Goal: Information Seeking & Learning: Learn about a topic

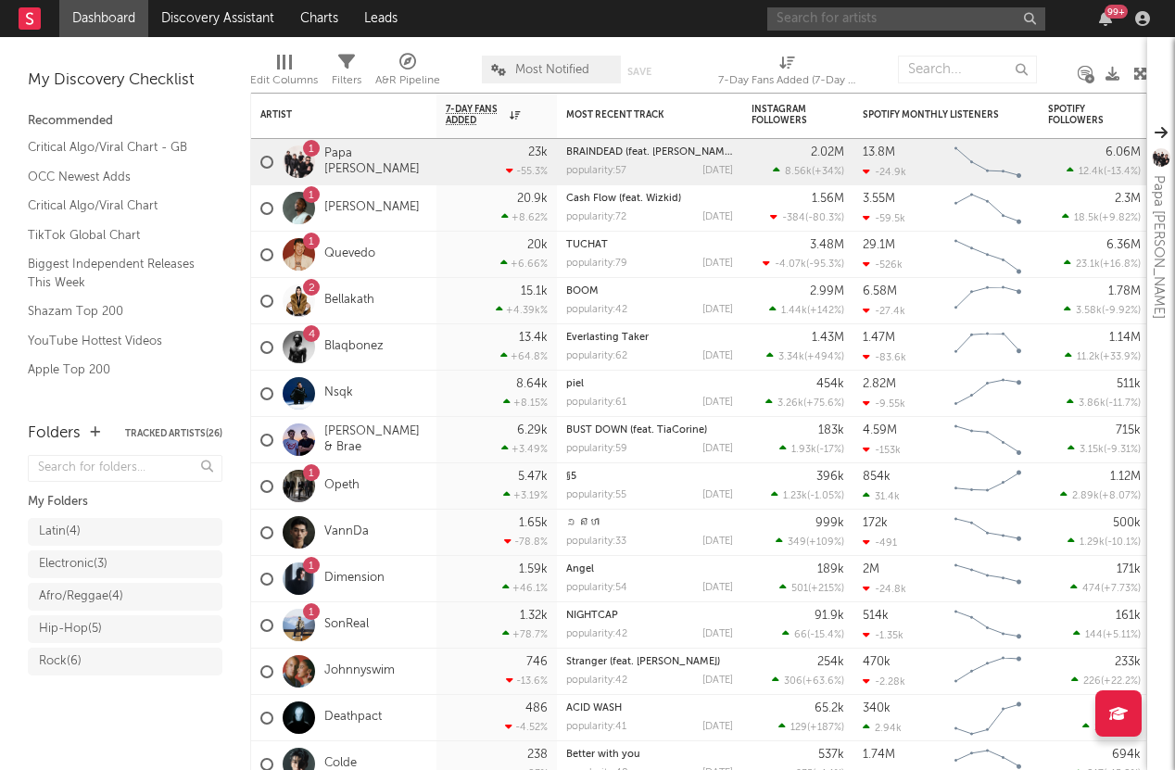
click at [935, 20] on input "text" at bounding box center [907, 18] width 278 height 23
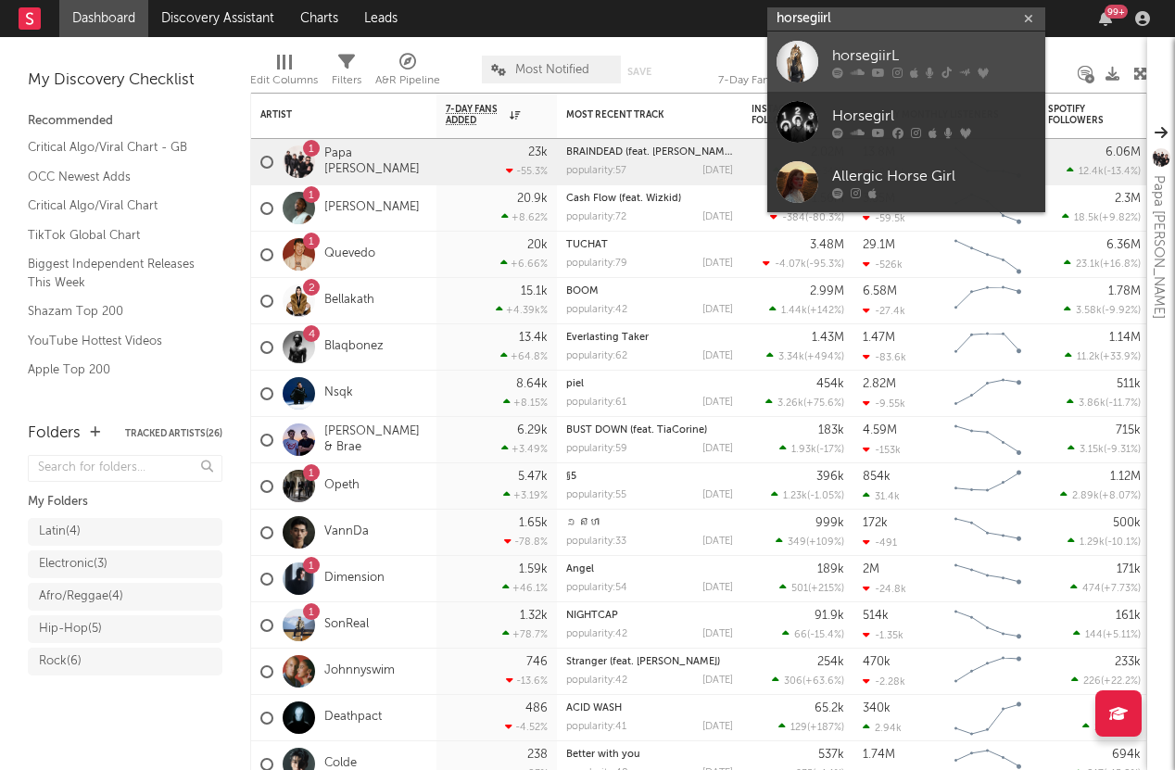
type input "horsegiirl"
click at [928, 55] on div "horsegiirL" at bounding box center [934, 55] width 204 height 22
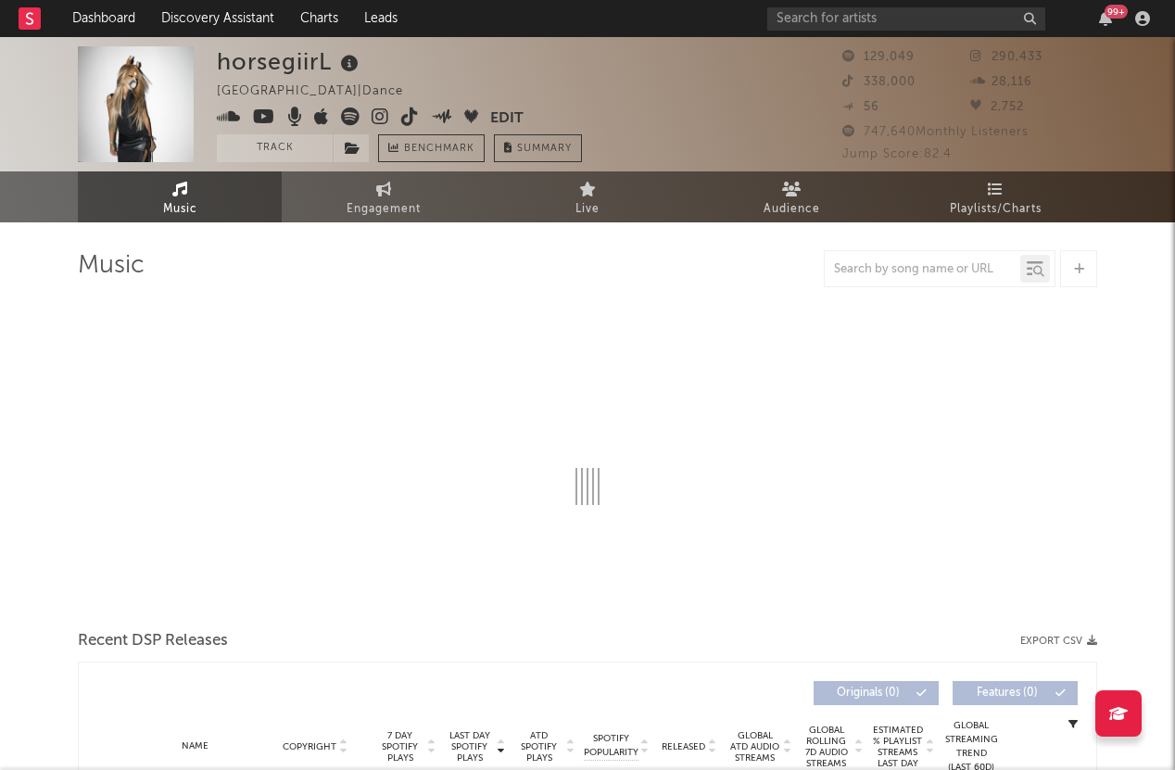
select select "6m"
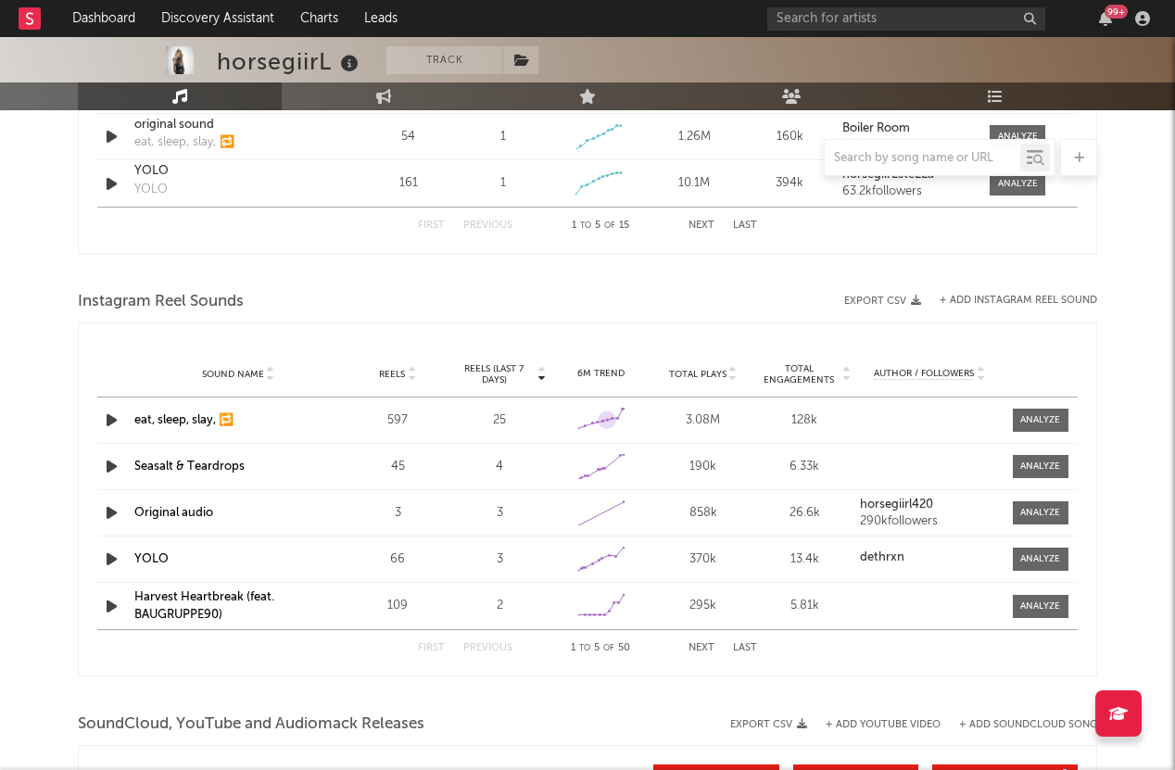
scroll to position [1540, 0]
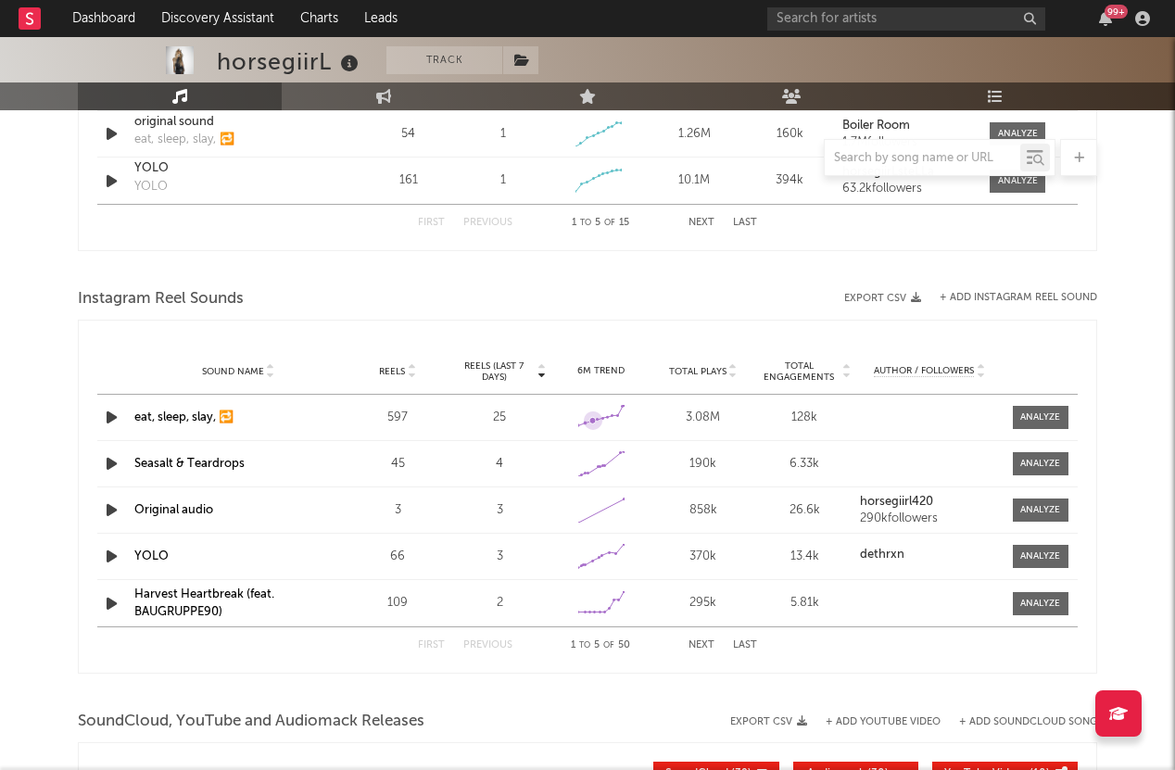
click at [595, 418] on icon at bounding box center [593, 420] width 6 height 6
click at [623, 412] on icon at bounding box center [622, 407] width 19 height 19
drag, startPoint x: 1040, startPoint y: 415, endPoint x: 1029, endPoint y: 416, distance: 11.2
click at [1040, 415] on div at bounding box center [1041, 418] width 40 height 14
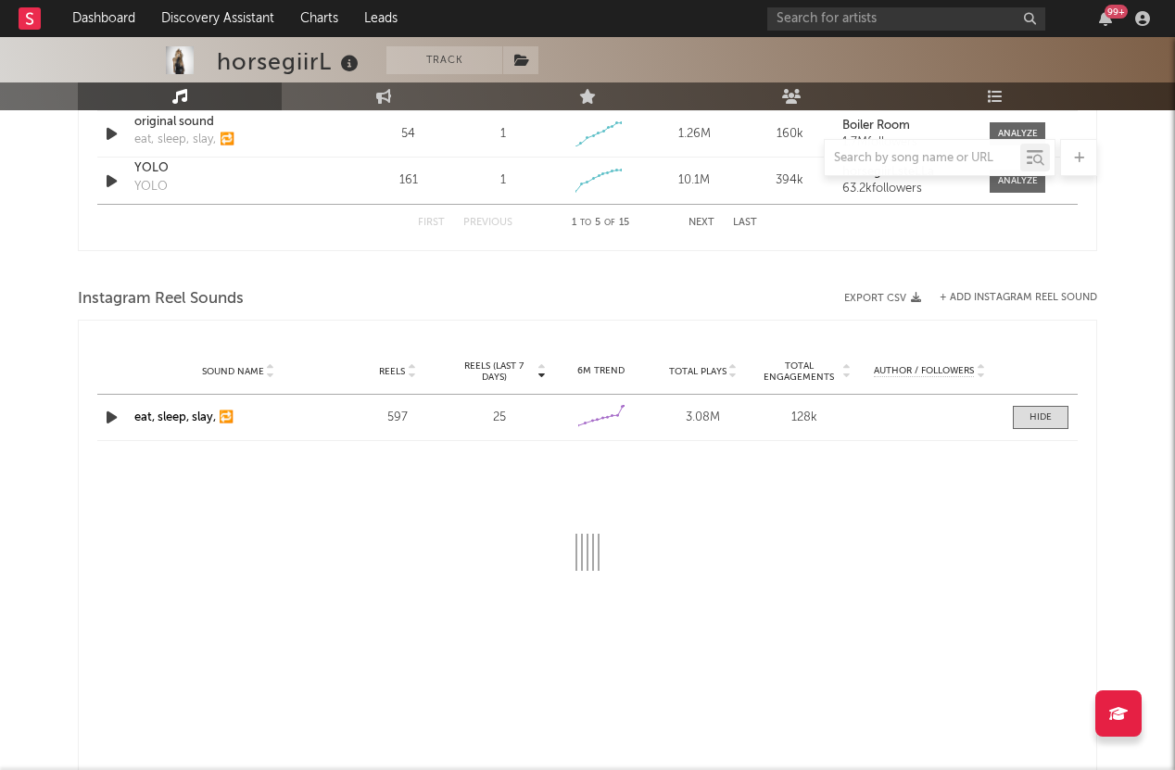
select select "6m"
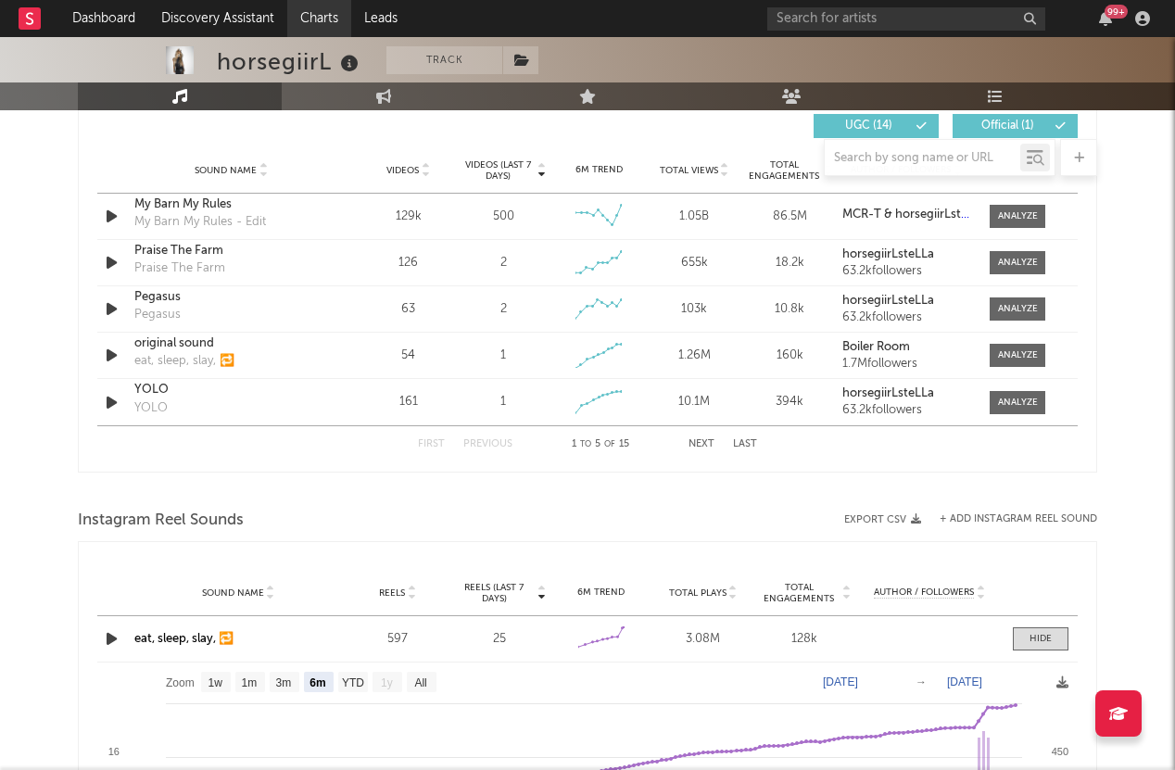
scroll to position [1316, 0]
